Goal: Task Accomplishment & Management: Manage account settings

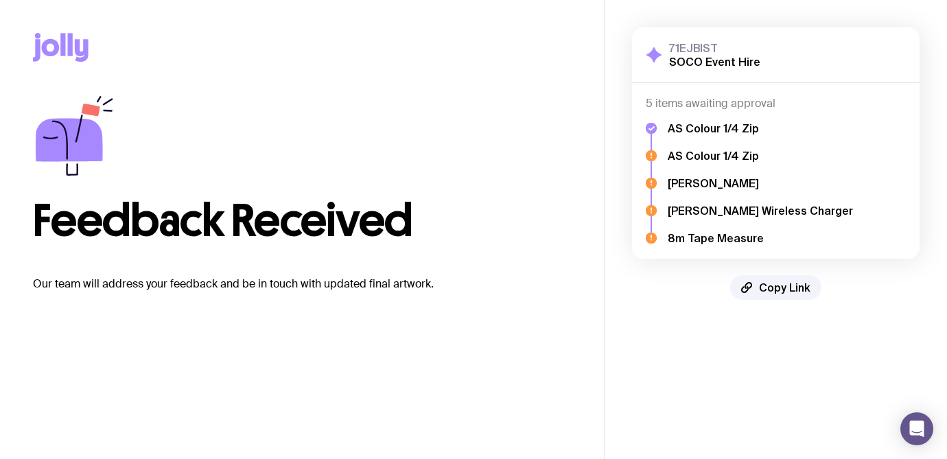
click at [646, 128] on icon at bounding box center [651, 128] width 11 height 11
click at [650, 152] on icon at bounding box center [651, 155] width 11 height 11
click at [651, 181] on icon at bounding box center [651, 182] width 0 height 2
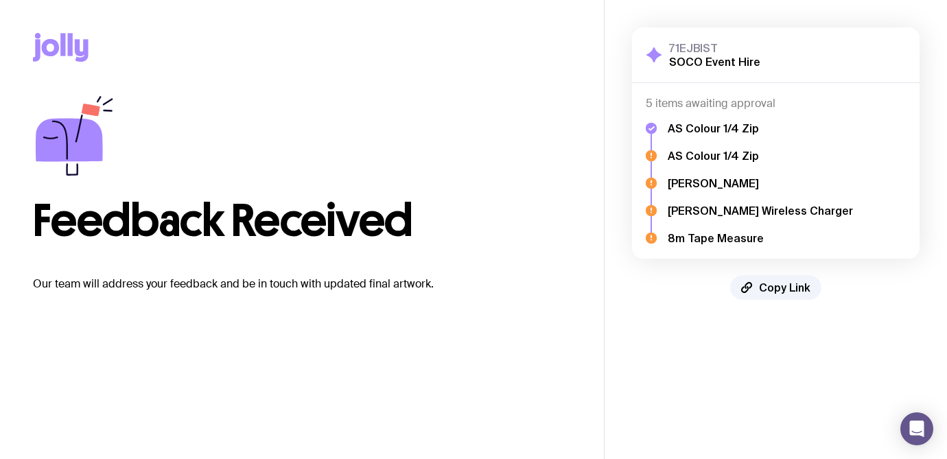
click at [644, 200] on div "5 items awaiting approval AS Colour 1/4 Zip AS Colour 1/4 Zip Buddy Cap [PERSON…" at bounding box center [776, 171] width 288 height 176
click at [649, 237] on icon at bounding box center [651, 238] width 11 height 11
click at [681, 63] on h2 "SOCO Event Hire" at bounding box center [714, 62] width 91 height 14
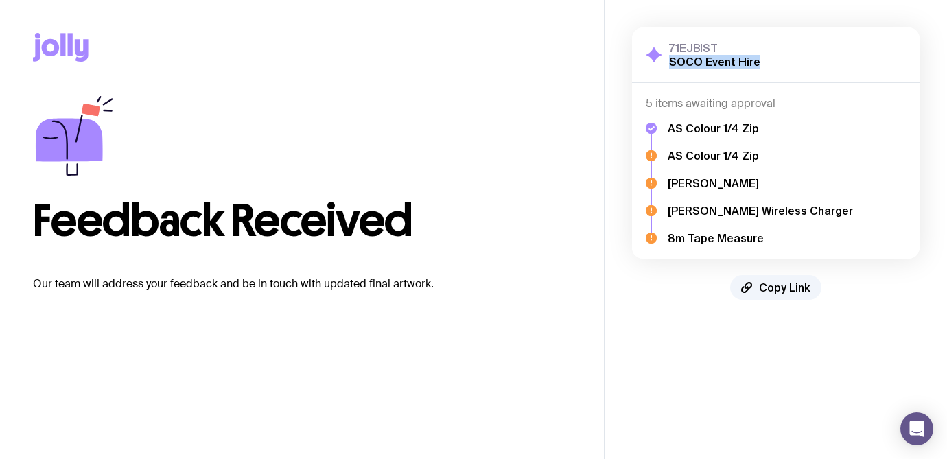
click at [681, 63] on h2 "SOCO Event Hire" at bounding box center [714, 62] width 91 height 14
